Goal: Information Seeking & Learning: Find specific page/section

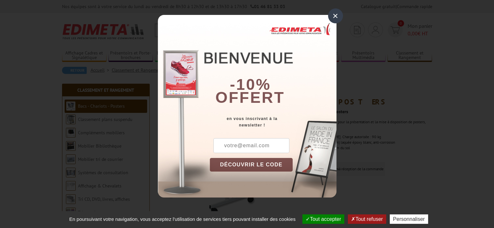
click at [338, 19] on div "×" at bounding box center [335, 15] width 15 height 15
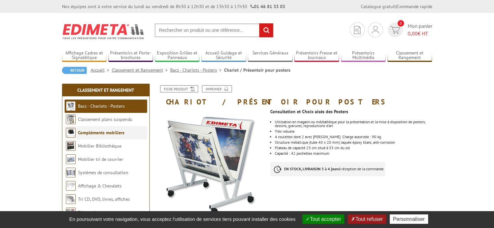
click at [100, 132] on link "Compléments mobiliers" at bounding box center [101, 133] width 46 height 6
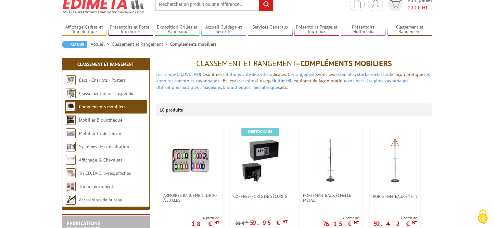
scroll to position [30, 0]
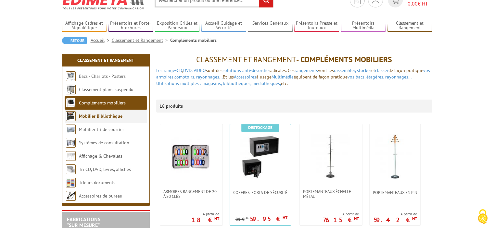
click at [110, 117] on link "Mobilier Bibliothèque" at bounding box center [101, 116] width 44 height 6
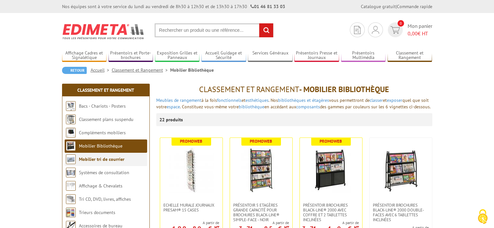
click at [113, 160] on link "Mobilier tri de courrier" at bounding box center [101, 159] width 45 height 6
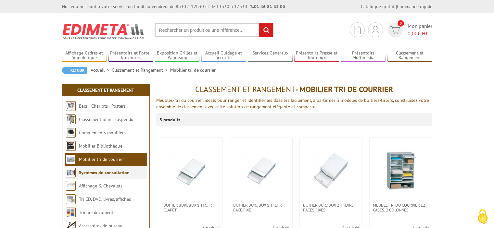
click at [117, 174] on link "Systèmes de consultation" at bounding box center [104, 173] width 51 height 6
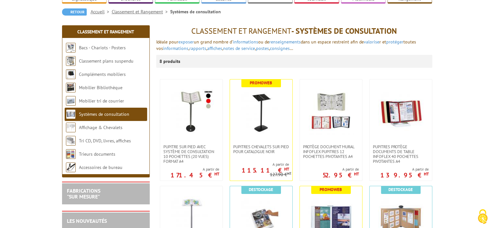
scroll to position [63, 0]
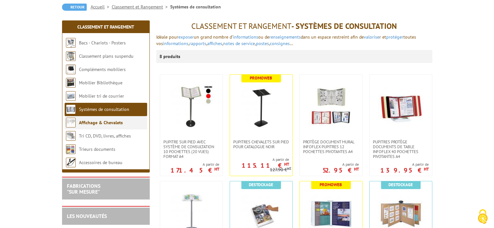
click at [115, 127] on li "Affichage & Chevalets" at bounding box center [106, 122] width 82 height 13
click at [110, 139] on li "Tri CD, DVD, livres, affiches" at bounding box center [106, 136] width 82 height 13
click at [101, 153] on li "Trieurs documents" at bounding box center [106, 149] width 82 height 13
click at [105, 166] on li "Accessoires de bureau" at bounding box center [106, 162] width 82 height 13
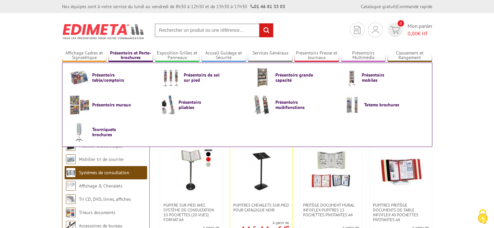
click at [129, 56] on link "Présentoirs et Porte-brochures" at bounding box center [130, 55] width 45 height 11
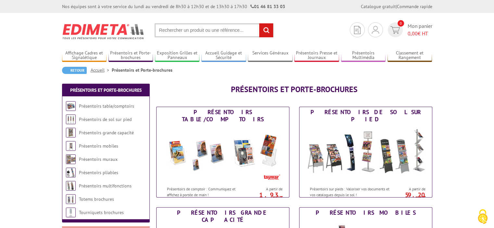
click at [204, 28] on input "text" at bounding box center [214, 30] width 119 height 14
type input "p"
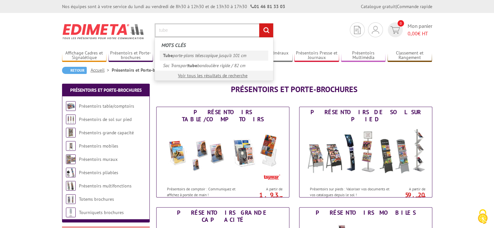
type input "tube"
click at [202, 56] on link "Tube porte-plans télescopique jusqu'à 101 cm" at bounding box center [214, 56] width 108 height 10
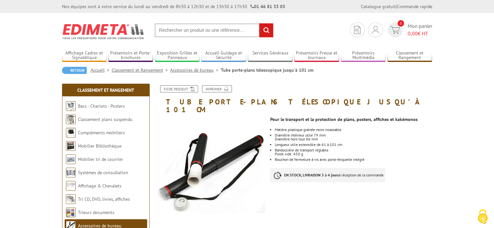
click at [193, 34] on input "text" at bounding box center [214, 30] width 119 height 14
type input "presentoir tub"
click at [259, 23] on input "rechercher" at bounding box center [266, 30] width 14 height 14
